Goal: Transaction & Acquisition: Book appointment/travel/reservation

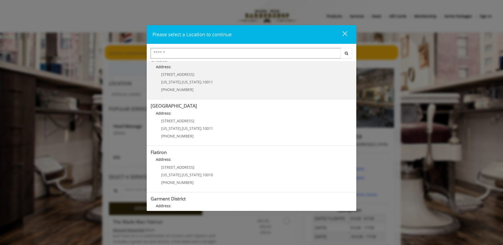
scroll to position [84, 0]
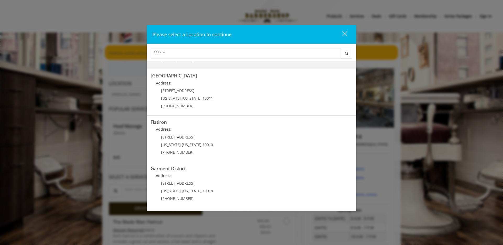
click at [253, 130] on "Address:" at bounding box center [252, 130] width 202 height 8
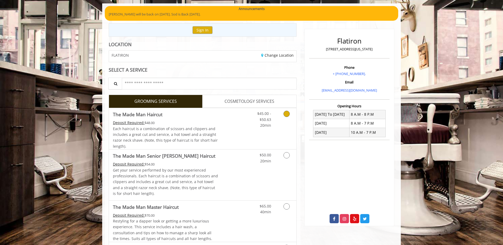
click at [244, 127] on link "Discounted Price" at bounding box center [233, 128] width 31 height 41
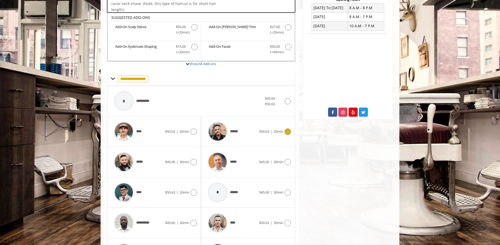
scroll to position [158, 0]
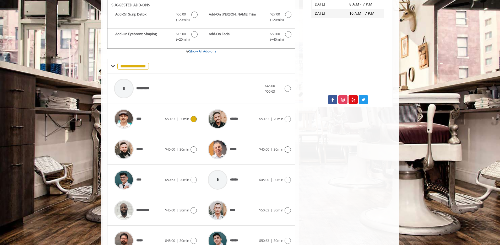
click at [157, 121] on div "****" at bounding box center [138, 118] width 54 height 25
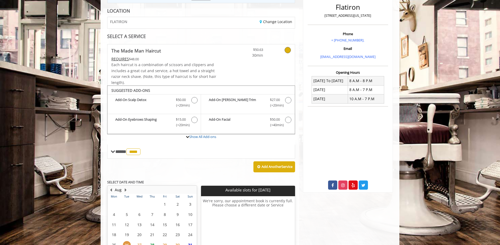
scroll to position [121, 0]
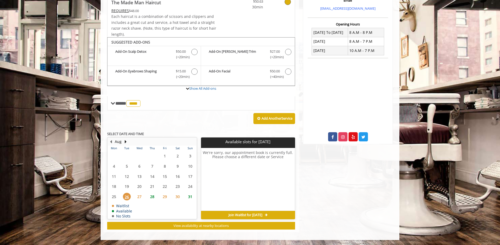
click at [139, 195] on span "27" at bounding box center [139, 197] width 8 height 8
click at [151, 196] on span "28" at bounding box center [152, 197] width 8 height 8
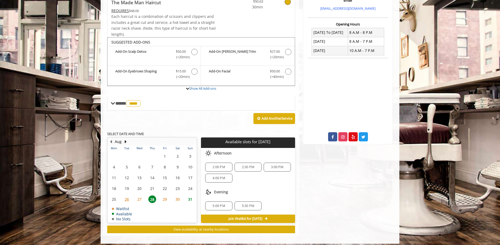
scroll to position [124, 0]
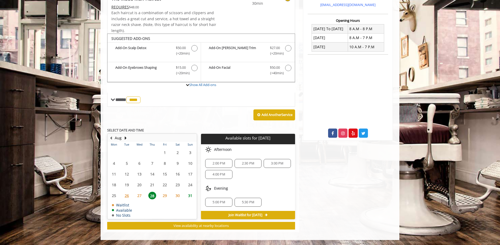
click at [164, 195] on span "29" at bounding box center [165, 196] width 8 height 8
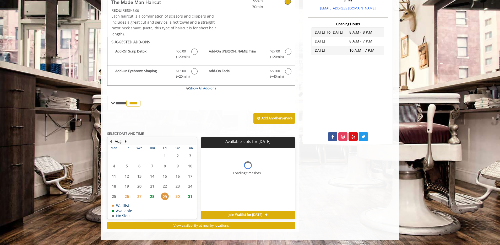
scroll to position [121, 0]
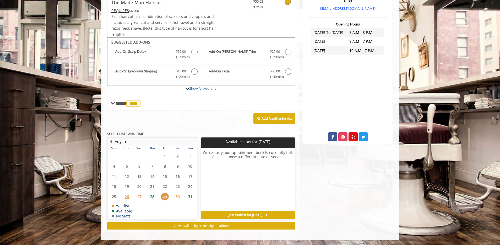
click at [154, 194] on span "28" at bounding box center [152, 197] width 8 height 8
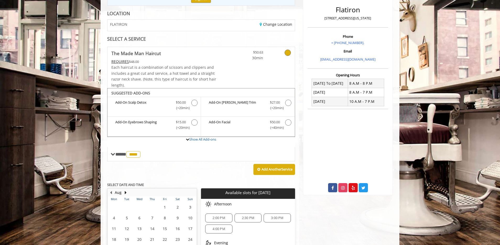
scroll to position [0, 0]
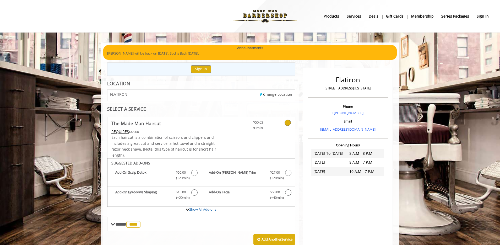
click at [280, 96] on link "Change Location" at bounding box center [276, 94] width 32 height 5
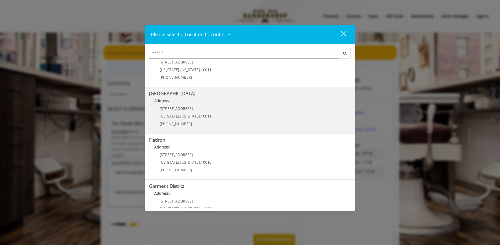
scroll to position [84, 0]
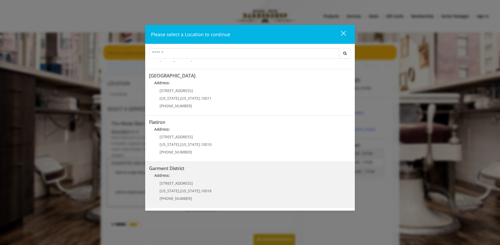
click at [204, 183] on p "[STREET_ADDRESS]" at bounding box center [186, 183] width 52 height 4
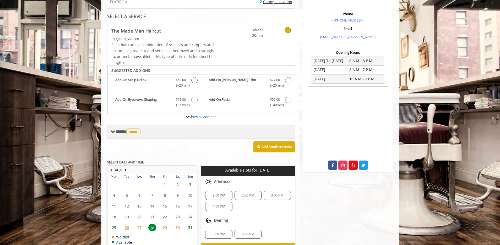
scroll to position [110, 0]
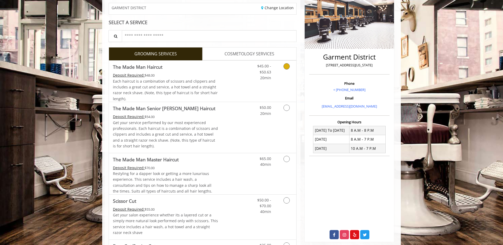
click at [285, 67] on icon "Grooming services" at bounding box center [287, 66] width 6 height 6
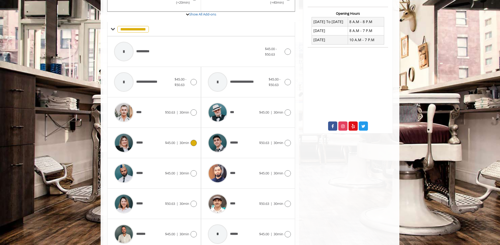
scroll to position [217, 0]
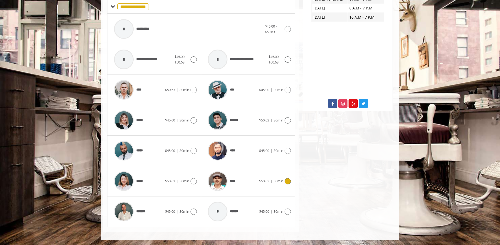
click at [261, 176] on div "**** $50.63 | 30min" at bounding box center [247, 180] width 85 height 25
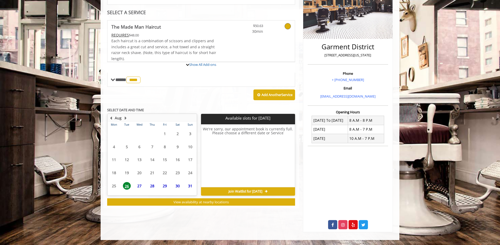
scroll to position [121, 0]
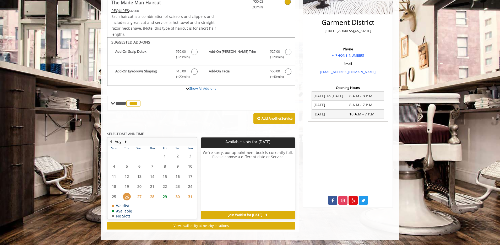
click at [165, 196] on span "29" at bounding box center [165, 197] width 8 height 8
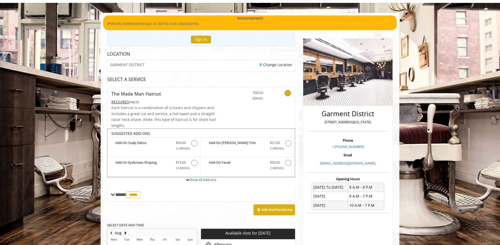
scroll to position [14, 0]
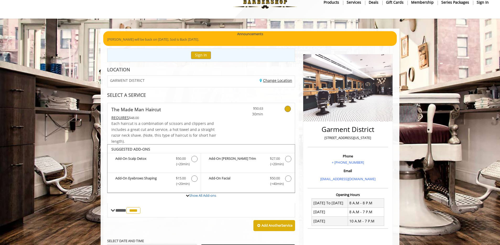
click at [270, 79] on link "Change Location" at bounding box center [276, 80] width 32 height 5
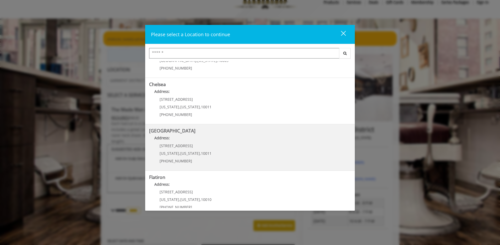
scroll to position [56, 0]
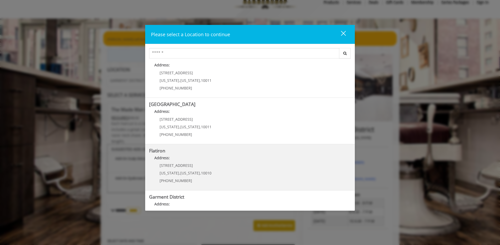
click at [207, 171] on div "10 E 23rd St New York , New York , 10010 (917) 475-1765" at bounding box center [181, 174] width 65 height 23
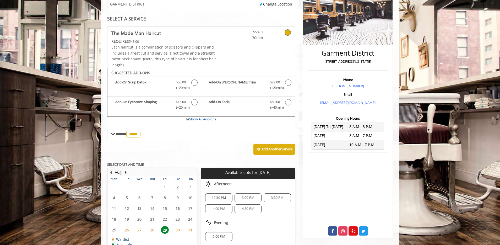
scroll to position [105, 0]
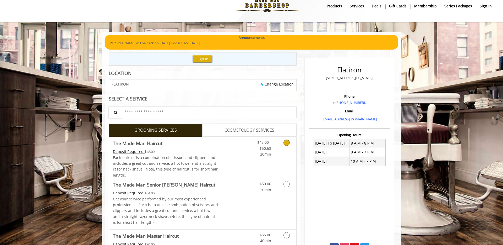
click at [227, 166] on link "Discounted Price" at bounding box center [233, 157] width 31 height 41
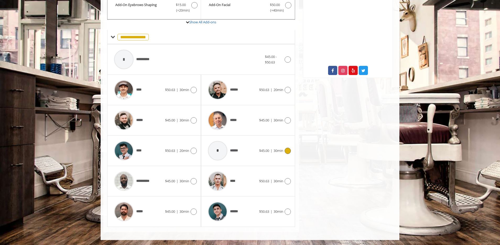
scroll to position [187, 0]
click at [161, 99] on div "****" at bounding box center [138, 89] width 54 height 25
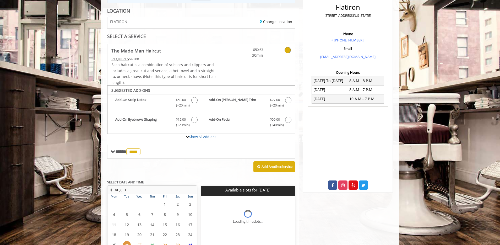
scroll to position [121, 0]
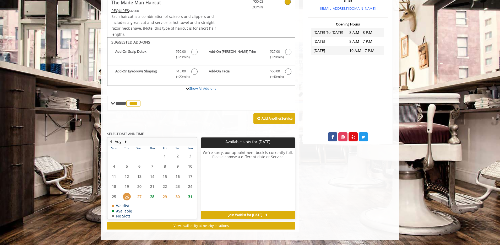
click at [151, 195] on span "28" at bounding box center [152, 197] width 8 height 8
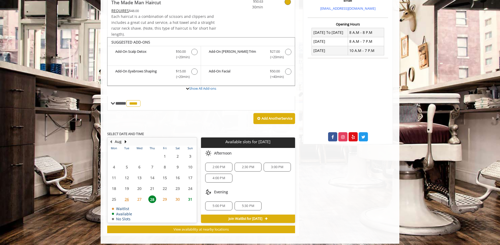
click at [221, 165] on span "2:00 PM" at bounding box center [219, 167] width 12 height 4
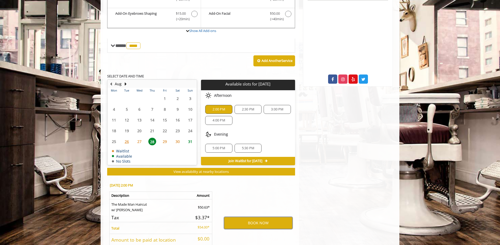
scroll to position [219, 0]
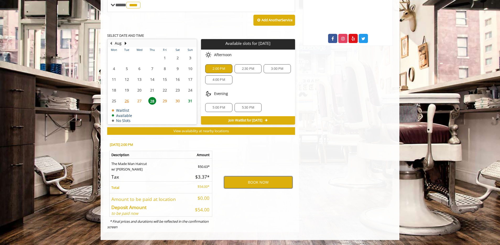
click at [257, 178] on button "BOOK NOW" at bounding box center [258, 182] width 68 height 12
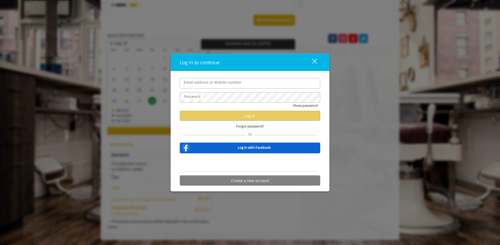
type input "**********"
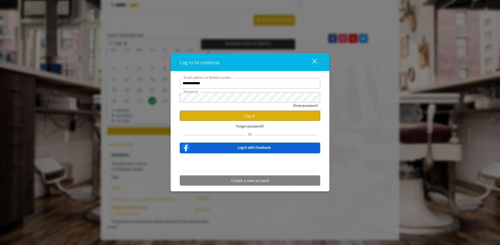
scroll to position [0, 0]
click at [258, 112] on button "Log in" at bounding box center [250, 116] width 140 height 10
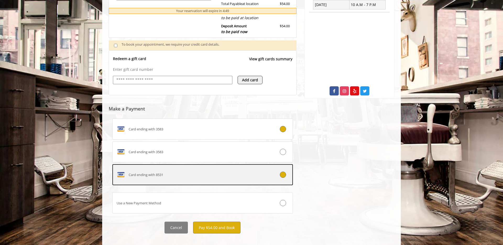
scroll to position [173, 0]
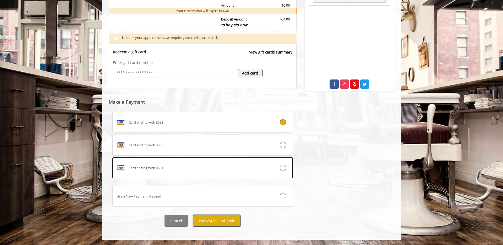
click at [218, 220] on button "Pay $54.00 and Book" at bounding box center [216, 221] width 47 height 12
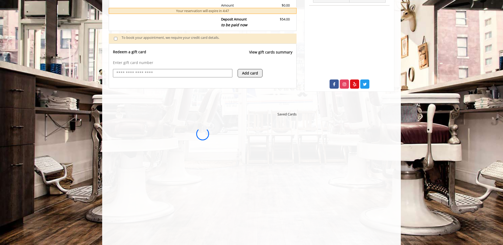
scroll to position [0, 0]
